Goal: Transaction & Acquisition: Purchase product/service

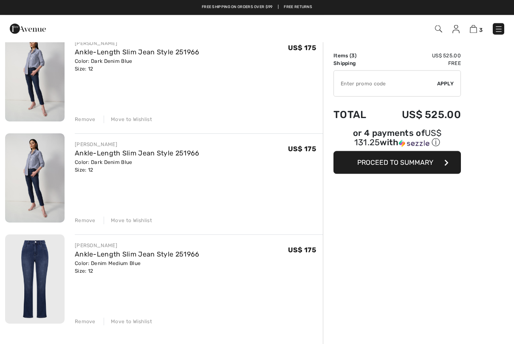
scroll to position [74, 0]
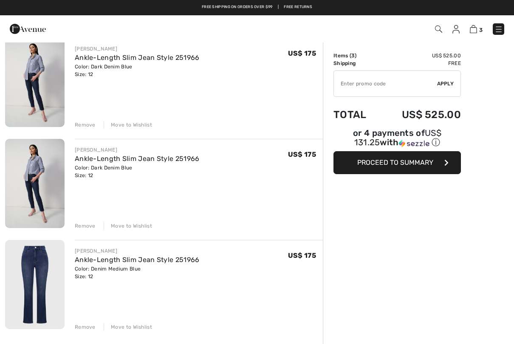
click at [85, 227] on div "Remove" at bounding box center [85, 226] width 21 height 8
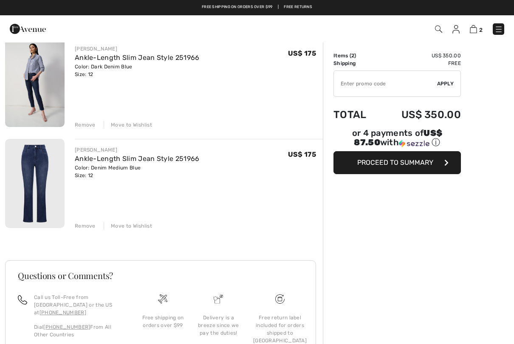
click at [88, 60] on link "Ankle-Length Slim Jean Style 251966" at bounding box center [137, 58] width 125 height 8
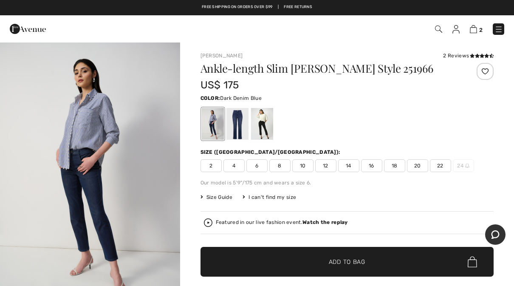
click at [68, 165] on img "1 / 12" at bounding box center [90, 177] width 180 height 270
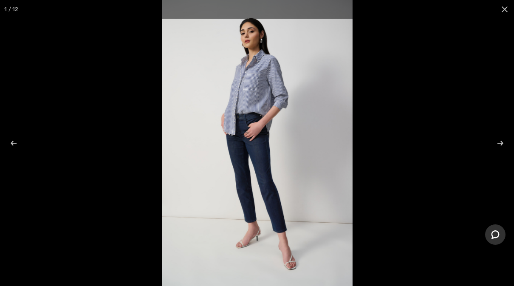
click at [162, 159] on img at bounding box center [257, 143] width 191 height 286
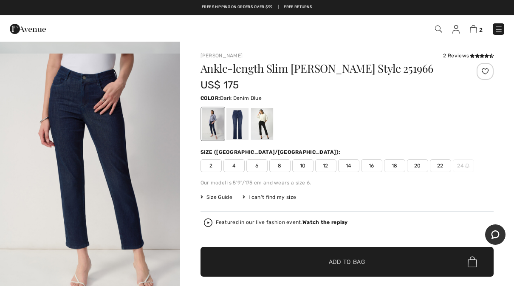
scroll to position [265, 0]
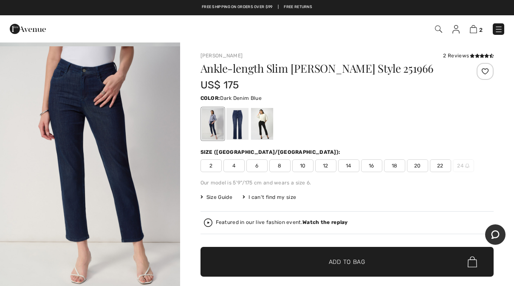
click at [236, 119] on div at bounding box center [237, 124] width 22 height 32
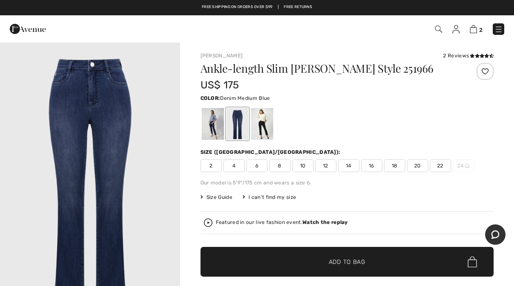
scroll to position [0, 0]
click at [213, 123] on div at bounding box center [213, 124] width 22 height 32
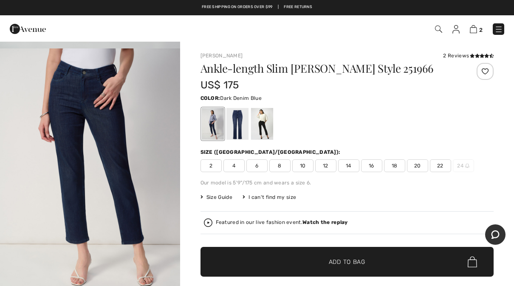
scroll to position [263, 0]
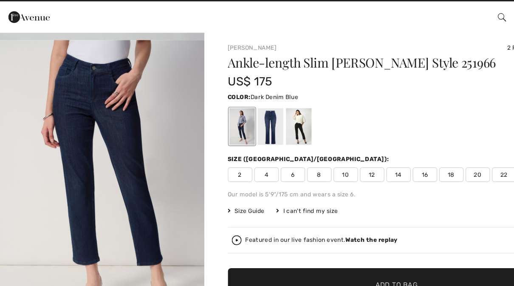
click at [71, 75] on img "2 / 12" at bounding box center [90, 184] width 180 height 270
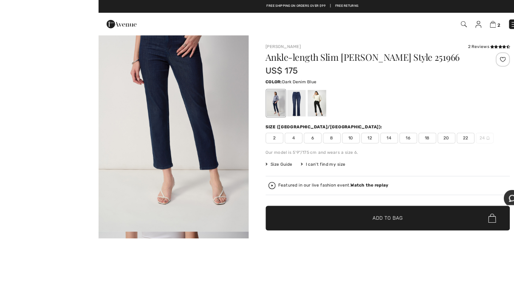
scroll to position [4, 0]
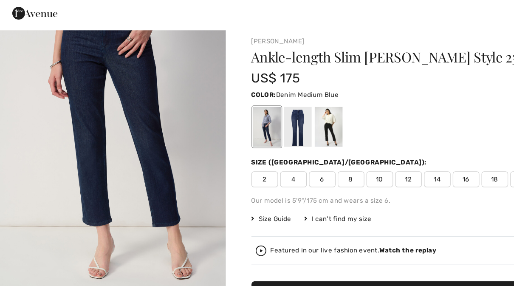
click at [241, 104] on div at bounding box center [237, 120] width 22 height 32
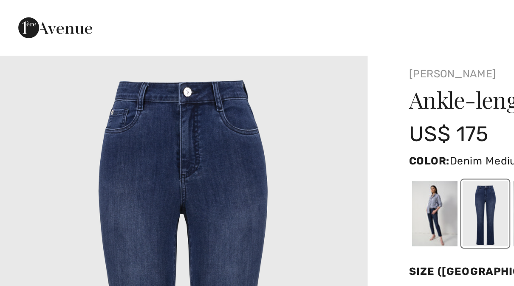
click at [213, 104] on div at bounding box center [213, 120] width 22 height 32
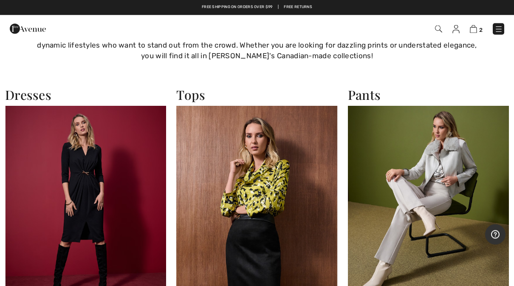
scroll to position [579, 0]
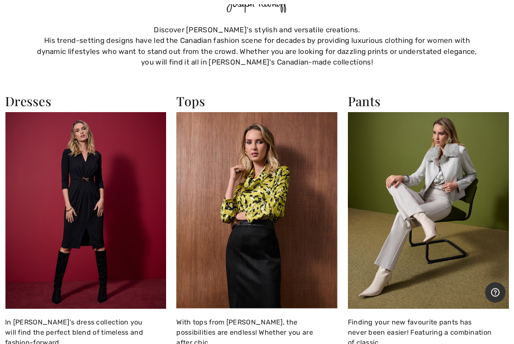
scroll to position [588, 0]
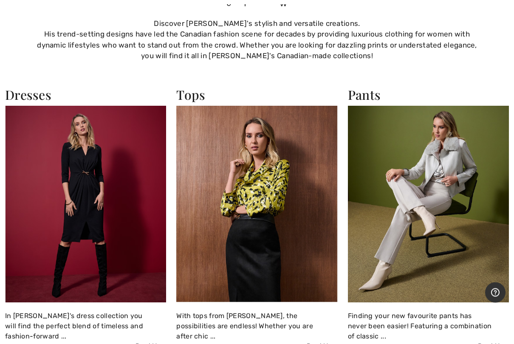
click at [261, 184] on img at bounding box center [256, 204] width 161 height 197
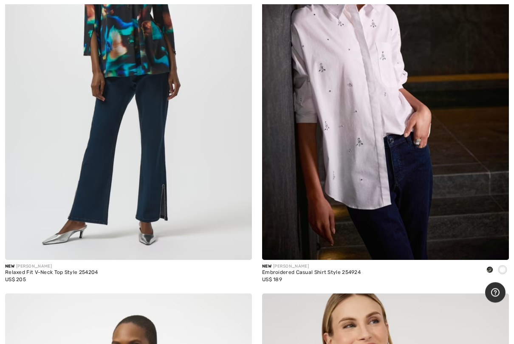
scroll to position [1433, 0]
click at [348, 100] on img at bounding box center [385, 75] width 247 height 371
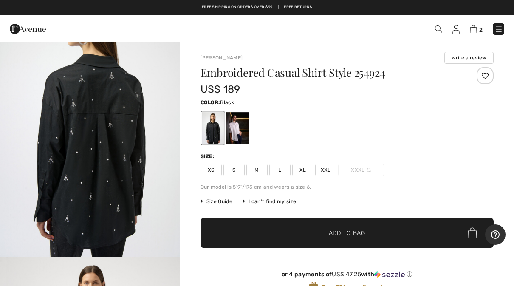
scroll to position [595, 0]
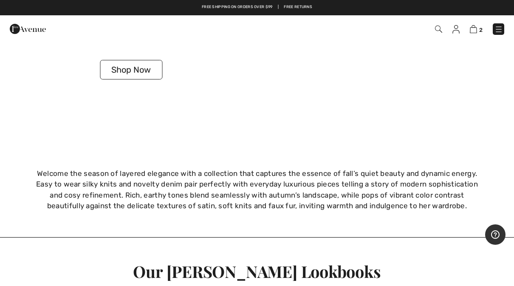
scroll to position [1534, 0]
